Goal: Task Accomplishment & Management: Use online tool/utility

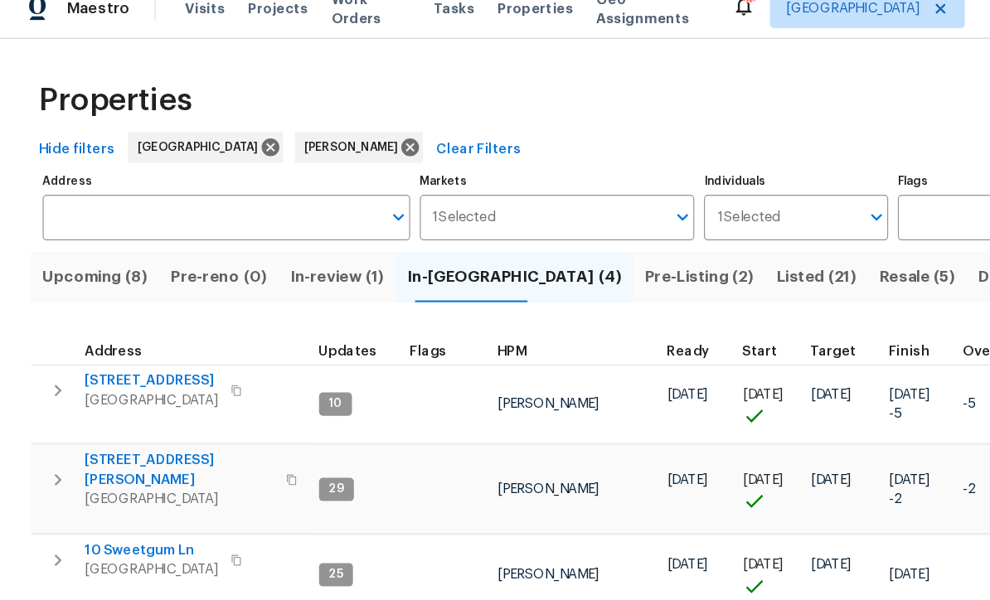
scroll to position [11, 0]
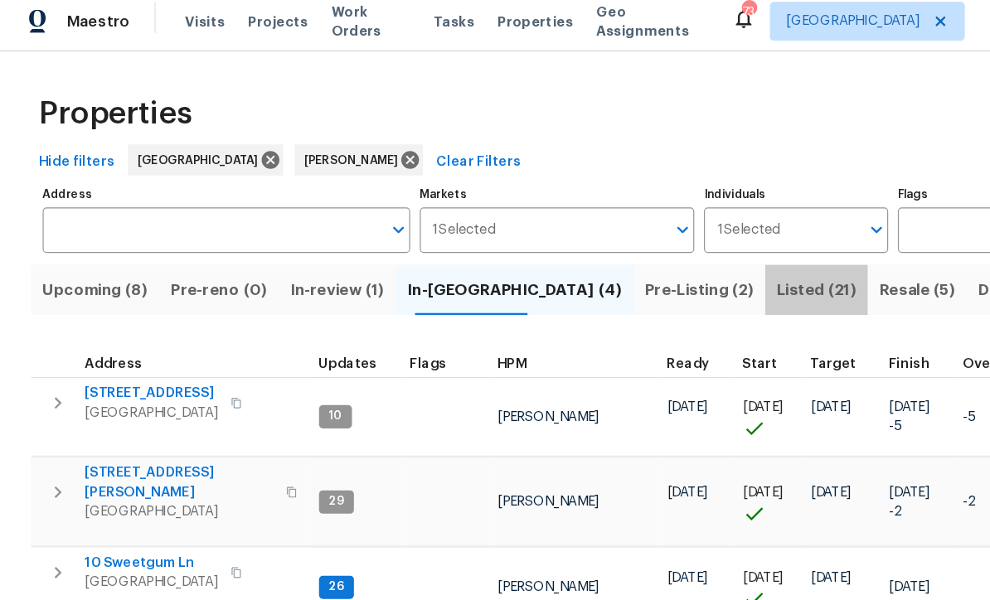
click at [664, 245] on span "Listed (21)" at bounding box center [698, 256] width 68 height 23
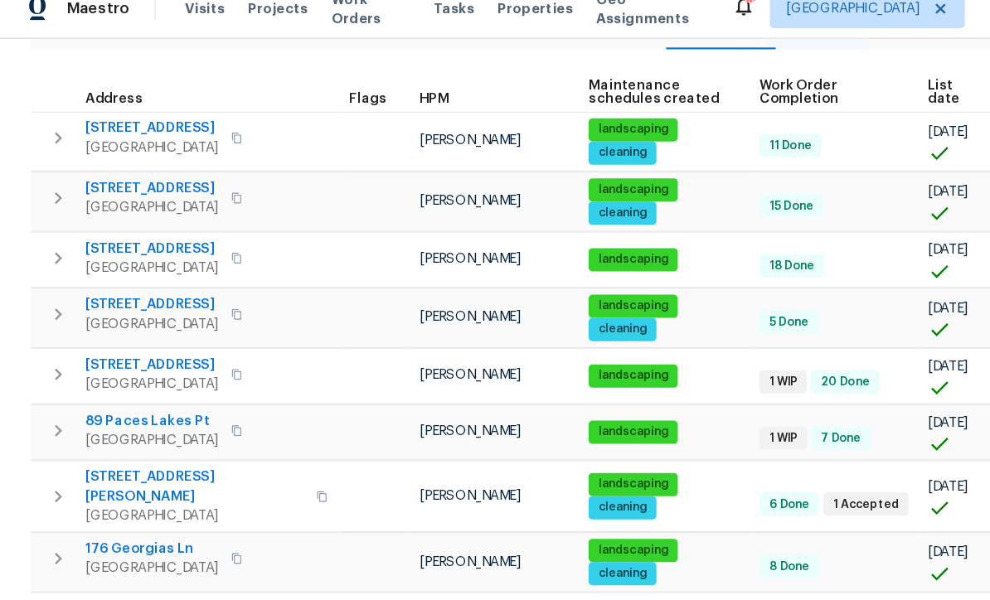
scroll to position [237, 0]
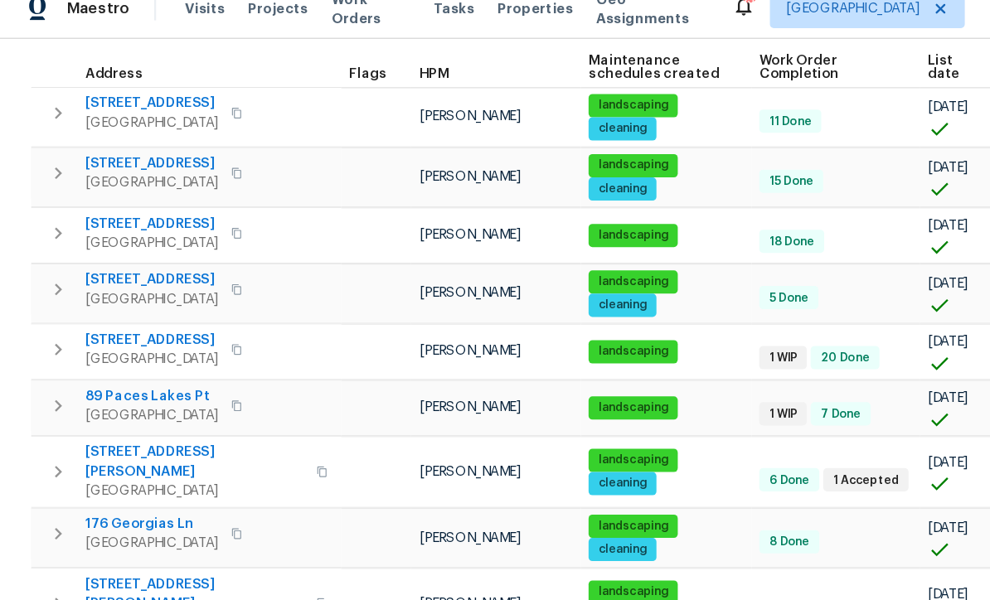
click at [123, 302] on span "[STREET_ADDRESS]" at bounding box center [130, 310] width 114 height 17
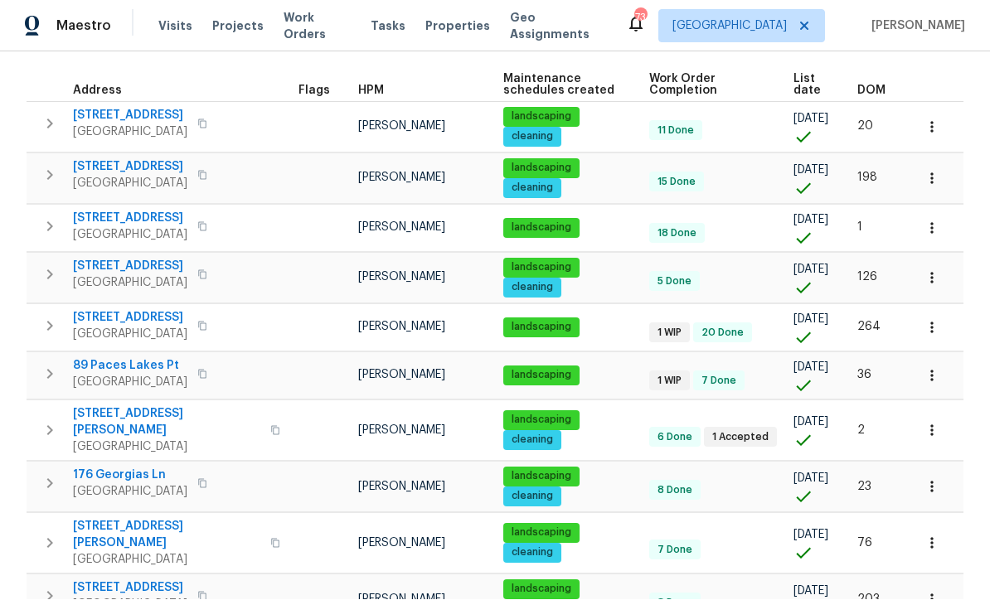
scroll to position [1, 0]
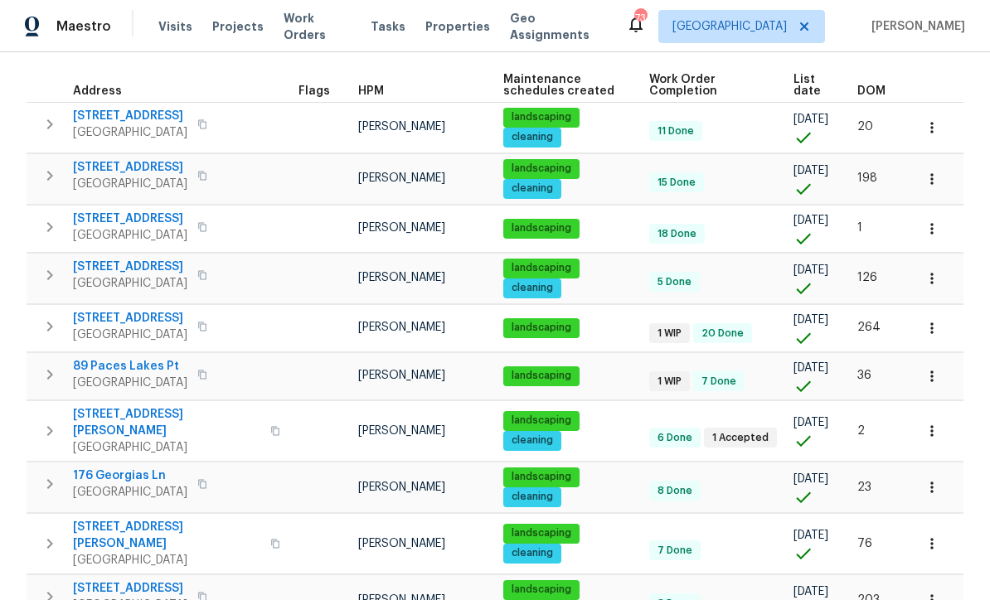
click at [936, 329] on icon "button" at bounding box center [931, 328] width 17 height 17
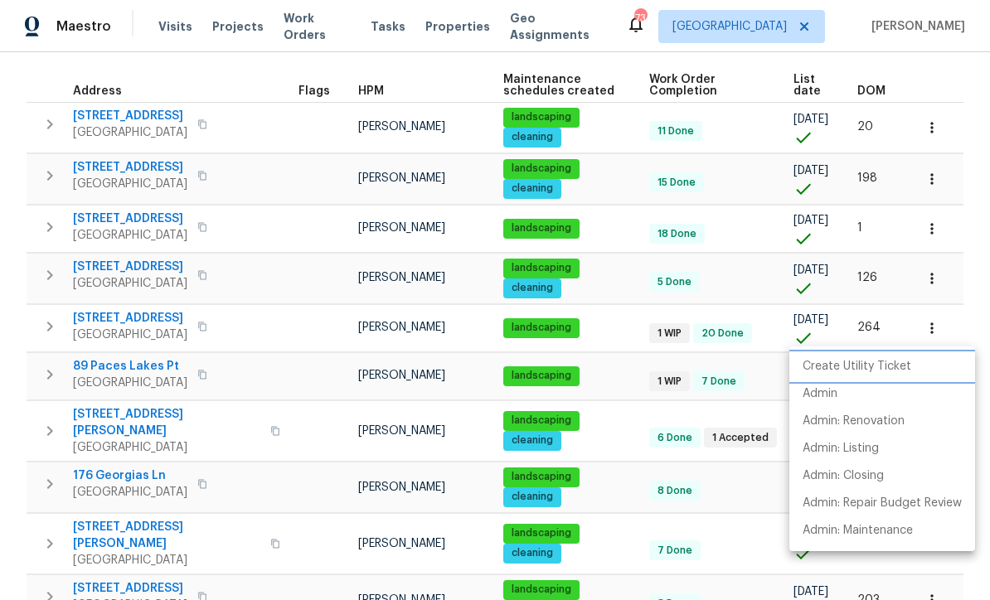
click at [891, 366] on p "Create Utility Ticket" at bounding box center [856, 366] width 109 height 17
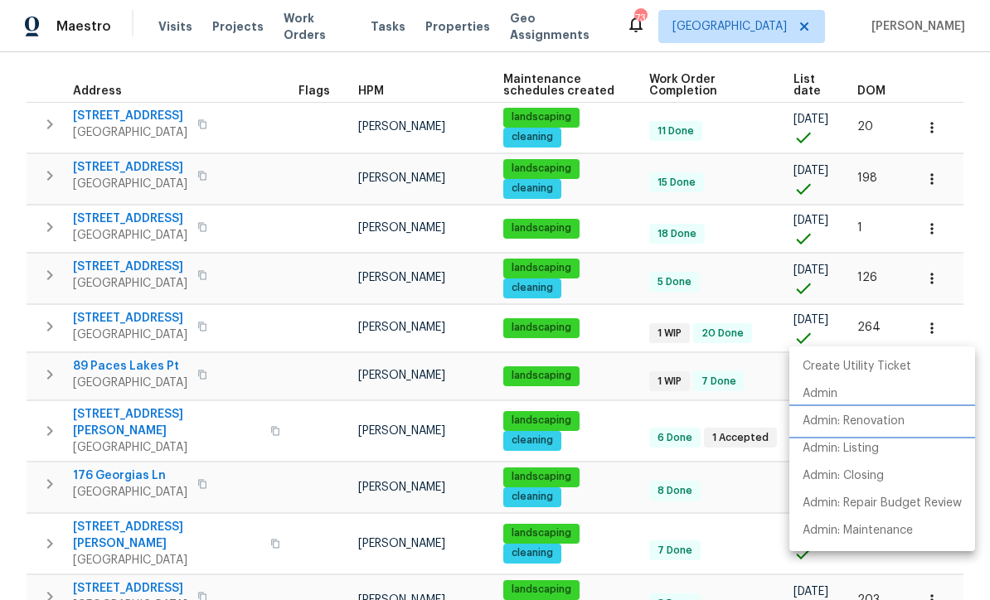
click at [901, 429] on p "Admin: Renovation" at bounding box center [853, 421] width 102 height 17
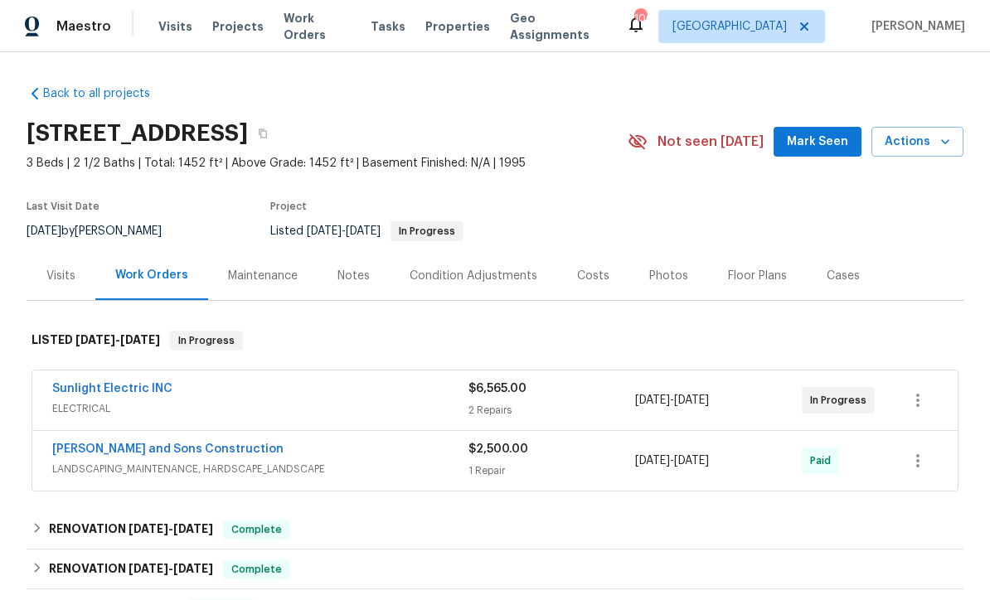
click at [99, 385] on link "Sunlight Electric INC" at bounding box center [112, 389] width 120 height 12
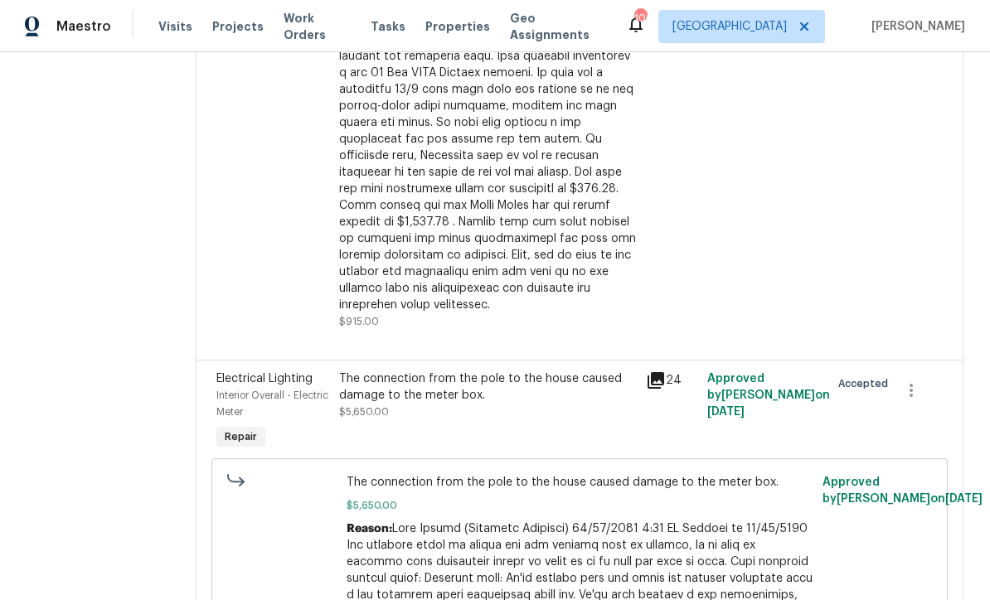
scroll to position [398, 0]
click at [417, 404] on div "The connection from the pole to the house caused damage to the meter box. $5,65…" at bounding box center [487, 395] width 297 height 50
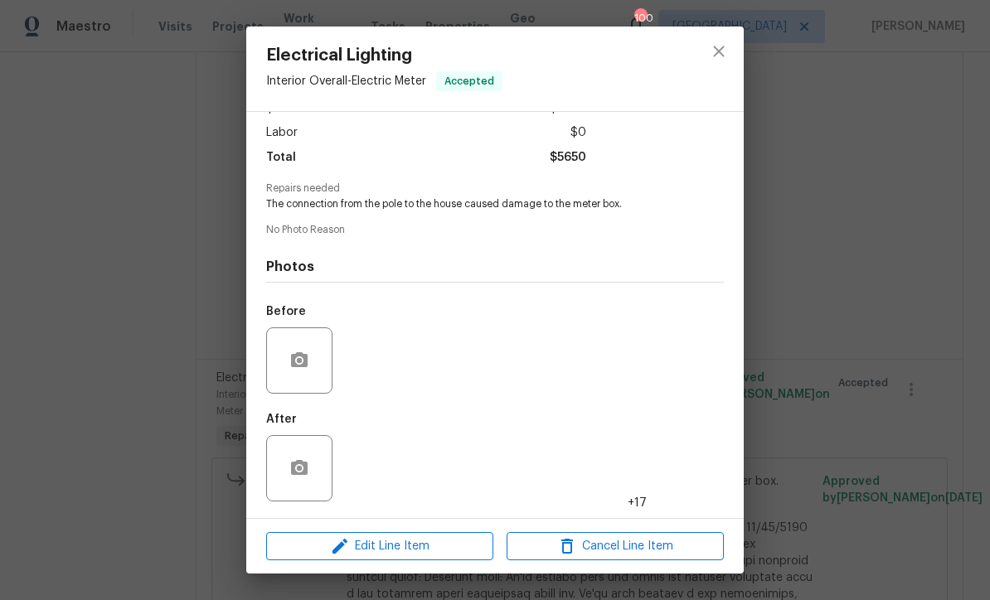
scroll to position [114, 0]
click at [377, 470] on img at bounding box center [372, 468] width 66 height 66
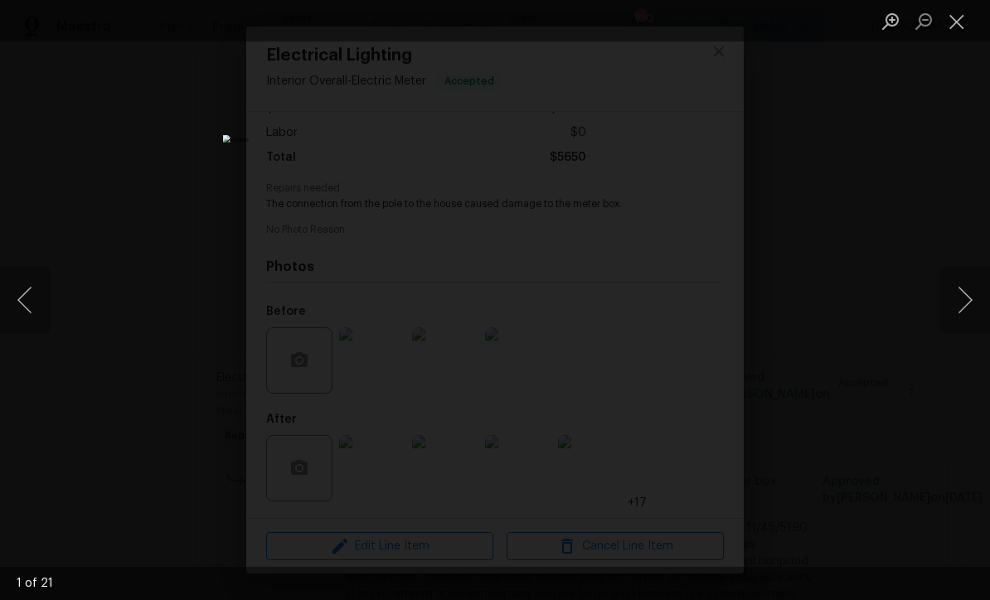
click at [981, 284] on button "Next image" at bounding box center [965, 300] width 50 height 66
click at [975, 278] on button "Next image" at bounding box center [965, 300] width 50 height 66
click at [973, 274] on button "Next image" at bounding box center [965, 300] width 50 height 66
click at [977, 277] on button "Next image" at bounding box center [965, 300] width 50 height 66
click at [975, 276] on button "Next image" at bounding box center [965, 300] width 50 height 66
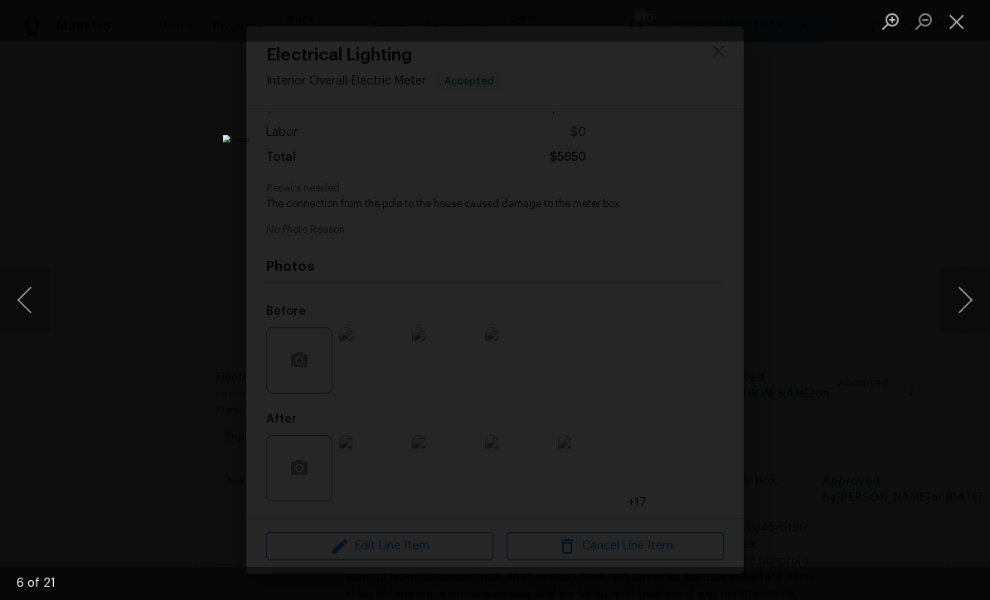
click at [975, 276] on button "Next image" at bounding box center [965, 300] width 50 height 66
click at [972, 293] on button "Next image" at bounding box center [965, 300] width 50 height 66
click at [976, 288] on button "Next image" at bounding box center [965, 300] width 50 height 66
click at [977, 292] on button "Next image" at bounding box center [965, 300] width 50 height 66
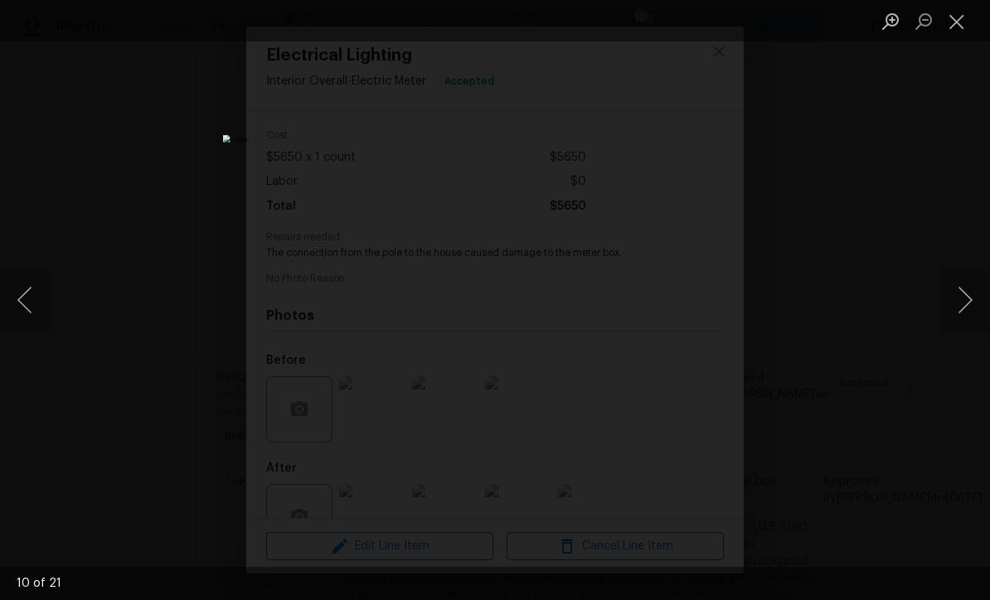
click at [981, 290] on button "Next image" at bounding box center [965, 300] width 50 height 66
click at [968, 285] on button "Next image" at bounding box center [965, 300] width 50 height 66
click at [971, 310] on button "Next image" at bounding box center [965, 300] width 50 height 66
click at [981, 297] on button "Next image" at bounding box center [965, 300] width 50 height 66
click at [974, 296] on button "Next image" at bounding box center [965, 300] width 50 height 66
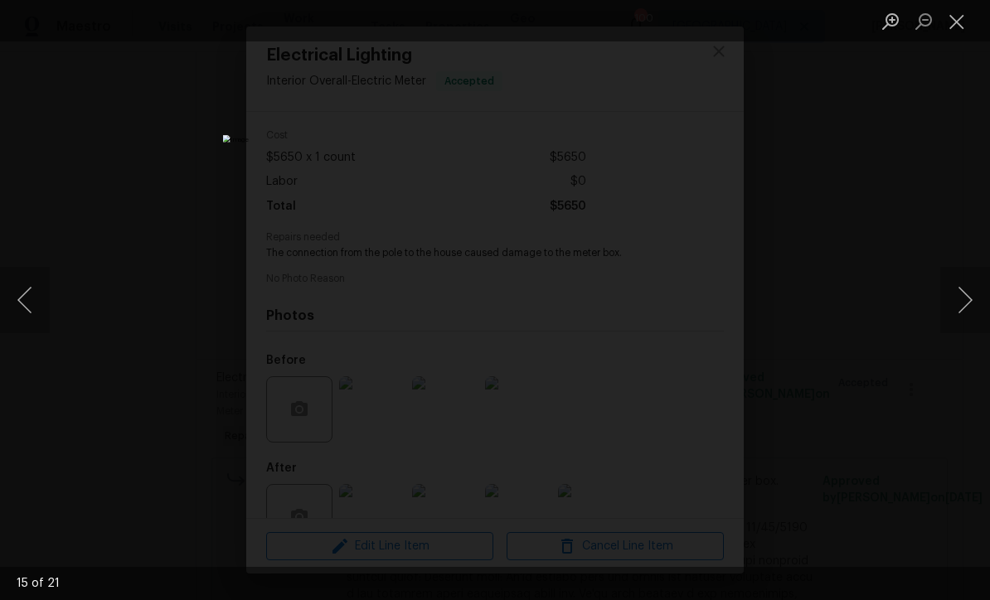
click at [970, 296] on button "Next image" at bounding box center [965, 300] width 50 height 66
click at [970, 299] on button "Next image" at bounding box center [965, 300] width 50 height 66
click at [976, 299] on button "Next image" at bounding box center [965, 300] width 50 height 66
click at [980, 299] on button "Next image" at bounding box center [965, 300] width 50 height 66
click at [981, 301] on button "Next image" at bounding box center [965, 300] width 50 height 66
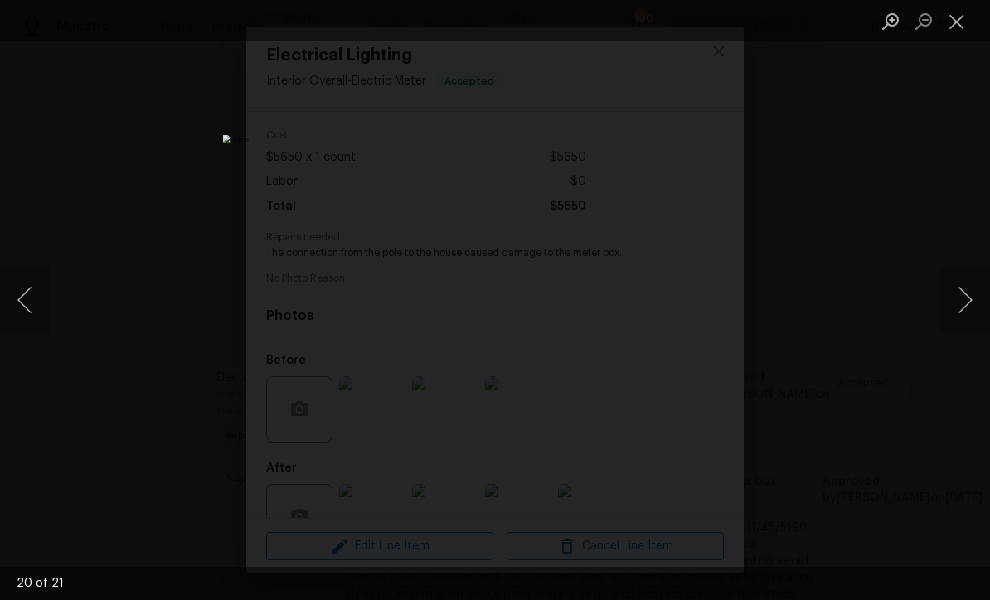
click at [980, 298] on button "Next image" at bounding box center [965, 300] width 50 height 66
click at [977, 293] on button "Next image" at bounding box center [965, 300] width 50 height 66
click at [978, 293] on button "Next image" at bounding box center [965, 300] width 50 height 66
click at [976, 285] on button "Next image" at bounding box center [965, 300] width 50 height 66
click at [979, 293] on button "Next image" at bounding box center [965, 300] width 50 height 66
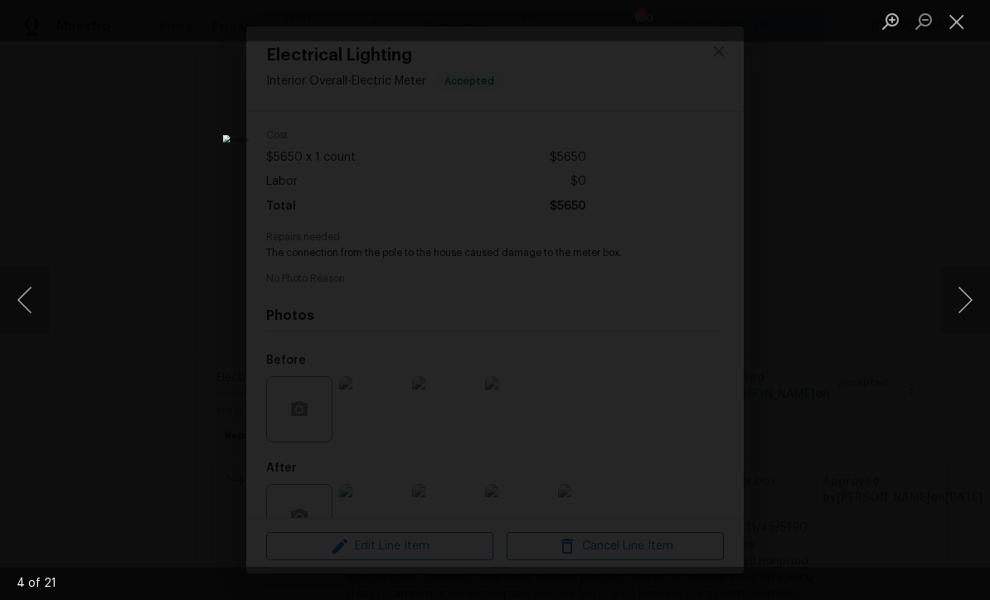
click at [980, 292] on button "Next image" at bounding box center [965, 300] width 50 height 66
click at [971, 302] on button "Next image" at bounding box center [965, 300] width 50 height 66
click at [970, 298] on button "Next image" at bounding box center [965, 300] width 50 height 66
click at [981, 312] on button "Next image" at bounding box center [965, 300] width 50 height 66
click at [981, 298] on button "Next image" at bounding box center [965, 300] width 50 height 66
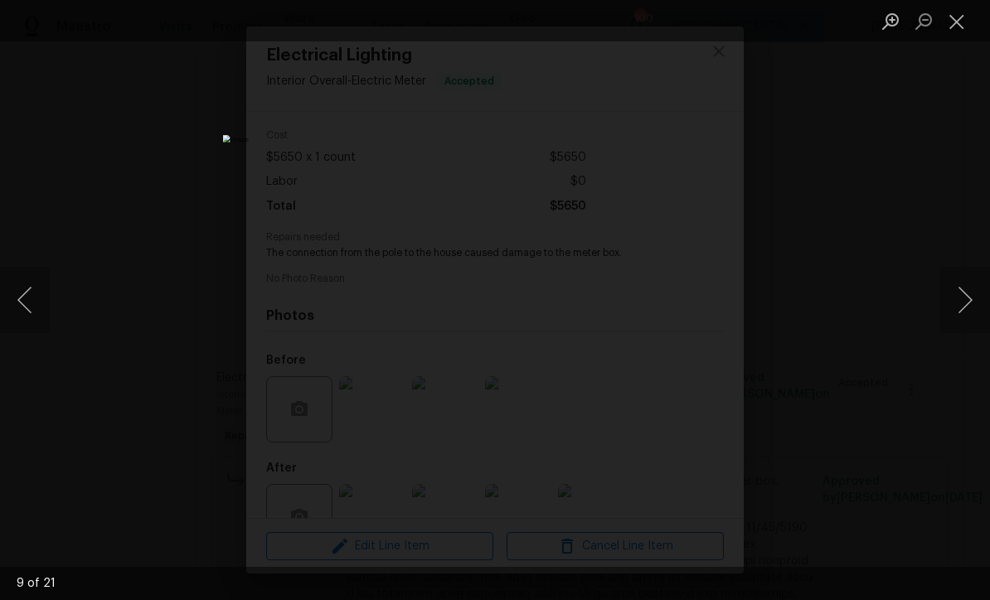
click at [976, 290] on button "Next image" at bounding box center [965, 300] width 50 height 66
click at [957, 21] on button "Close lightbox" at bounding box center [956, 21] width 33 height 29
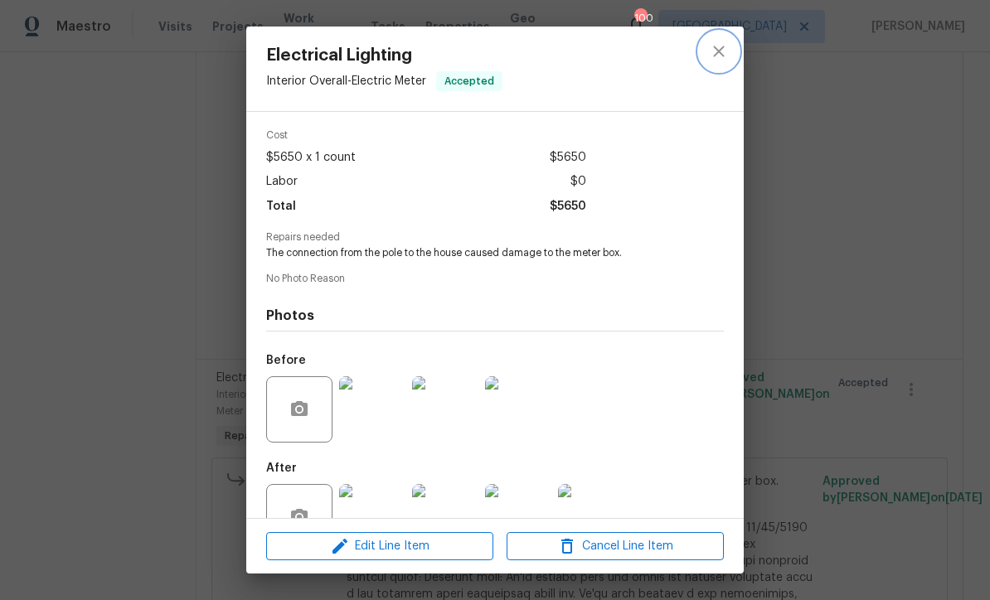
click at [716, 51] on icon "close" at bounding box center [719, 51] width 20 height 20
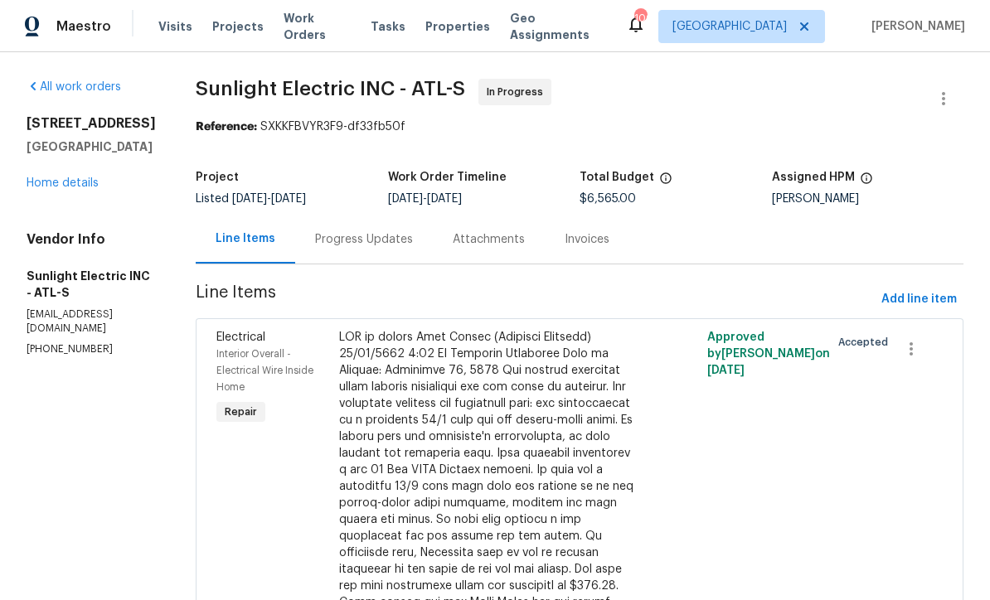
scroll to position [0, 0]
